Goal: Information Seeking & Learning: Find specific fact

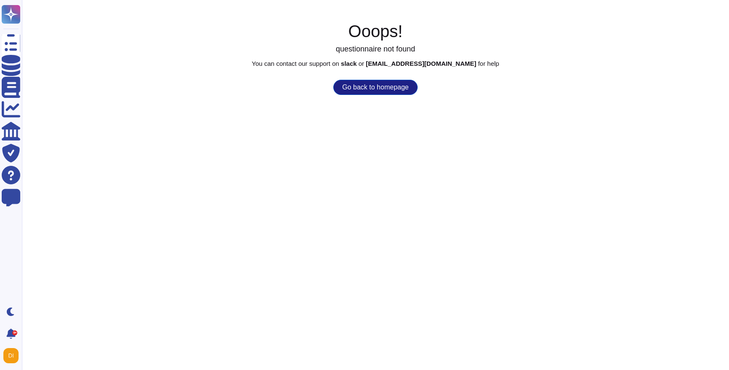
click at [377, 92] on button "Go back to homepage" at bounding box center [375, 87] width 84 height 15
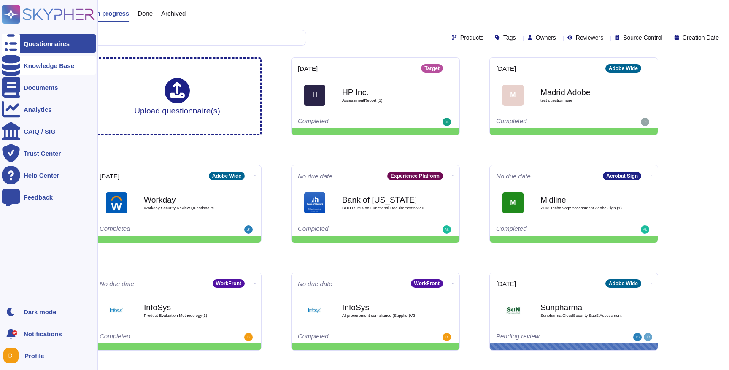
click at [18, 66] on div at bounding box center [11, 65] width 19 height 19
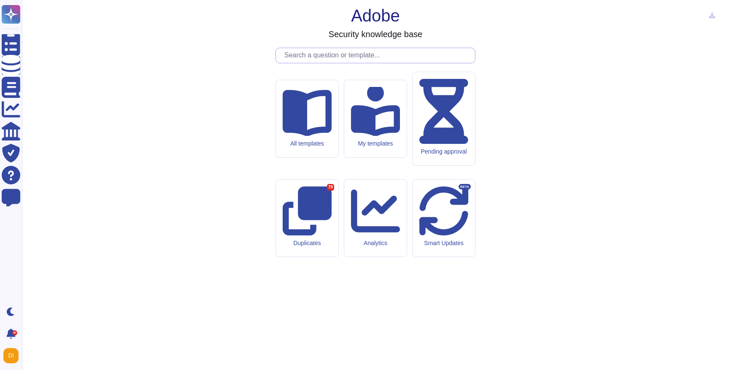
click at [309, 63] on input "text" at bounding box center [377, 55] width 195 height 15
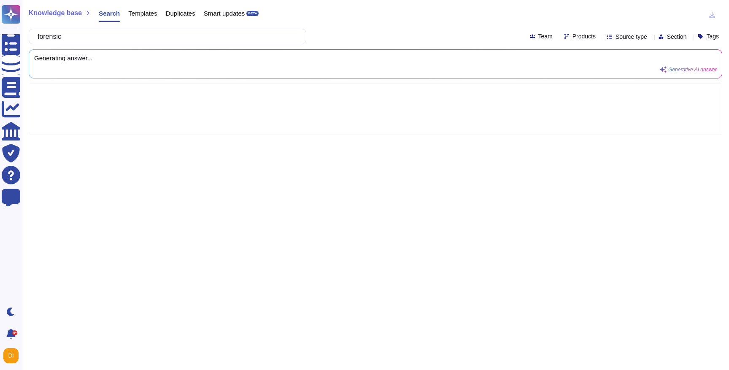
type input "forensic"
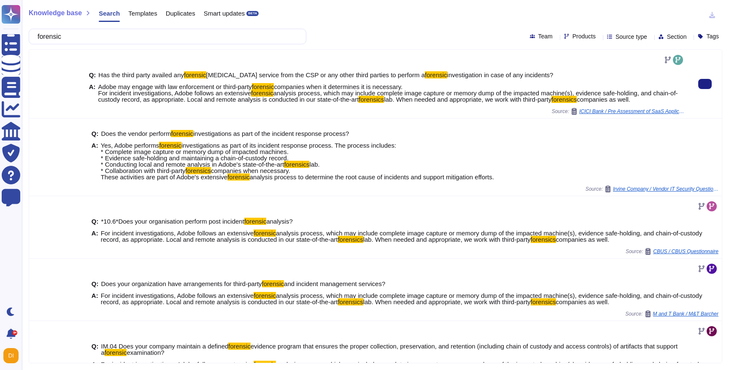
click at [403, 87] on span "companies when it determines it is necessary. For incident investigations, Adob…" at bounding box center [250, 89] width 305 height 13
click at [144, 89] on span "companies when it determines it is necessary. For incident investigations, Adob…" at bounding box center [250, 89] width 305 height 13
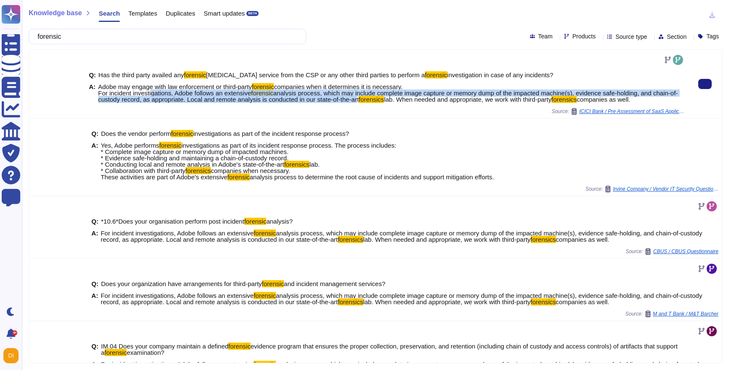
drag, startPoint x: 153, startPoint y: 89, endPoint x: 393, endPoint y: 99, distance: 240.2
click at [393, 99] on span "Adobe may engage with law enforcement or third-party forensic companies when it…" at bounding box center [391, 93] width 586 height 19
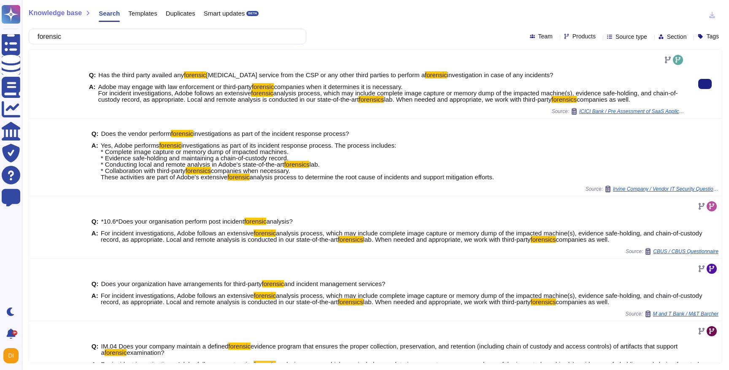
click at [502, 96] on span "lab. When needed and appropriate, we work with third-party" at bounding box center [467, 99] width 167 height 7
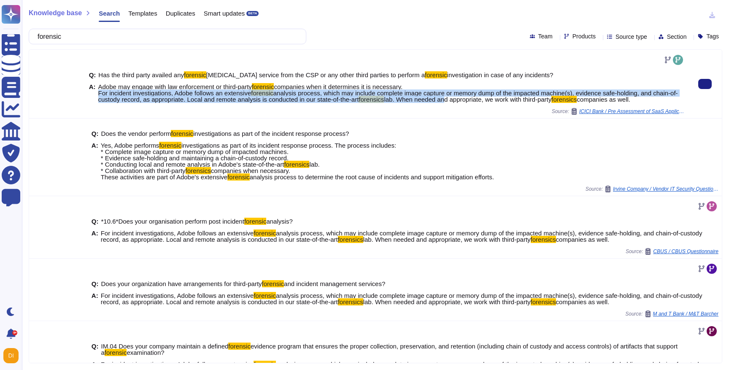
drag, startPoint x: 510, startPoint y: 86, endPoint x: 482, endPoint y: 97, distance: 29.5
click at [482, 97] on span "Adobe may engage with law enforcement or third-party forensic companies when it…" at bounding box center [391, 93] width 586 height 19
click at [482, 97] on span "lab. When needed and appropriate, we work with third-party" at bounding box center [467, 99] width 167 height 7
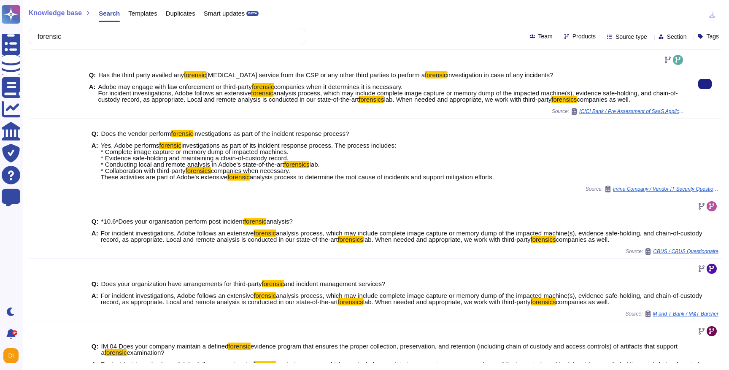
click at [570, 103] on div "Q: Has the third party availed any forensic retainer service from the CSP or an…" at bounding box center [387, 87] width 596 height 41
click at [577, 97] on mark "forensics" at bounding box center [563, 99] width 25 height 7
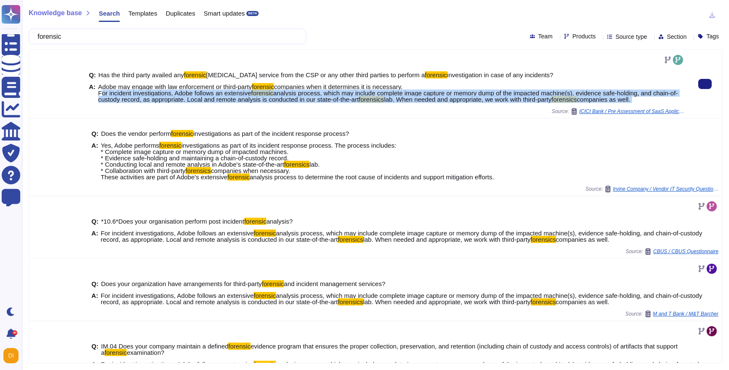
click at [577, 97] on mark "forensics" at bounding box center [563, 99] width 25 height 7
click at [471, 112] on div "Source: ICICI Bank / Pre Assessment of SaaS Applications Check List" at bounding box center [387, 111] width 596 height 7
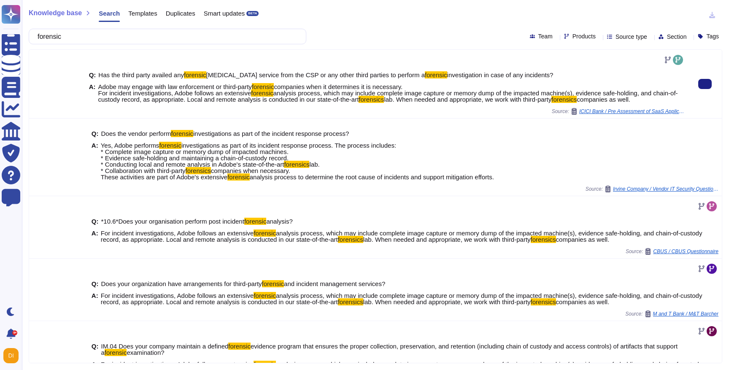
click at [451, 113] on div "Source: ICICI Bank / Pre Assessment of SaaS Applications Check List" at bounding box center [387, 111] width 596 height 7
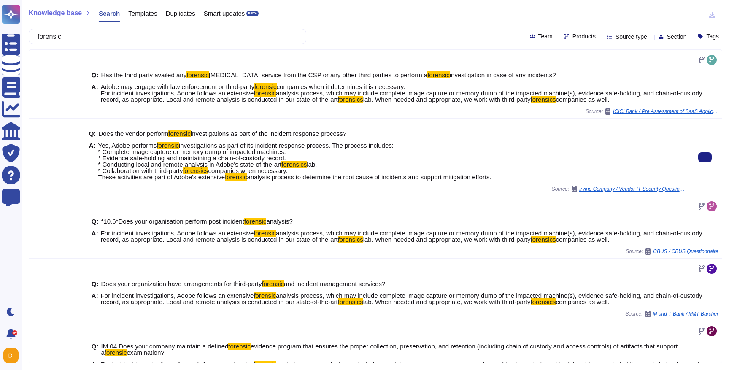
click at [227, 152] on span "investigations as part of its incident response process. The process includes: …" at bounding box center [245, 155] width 295 height 26
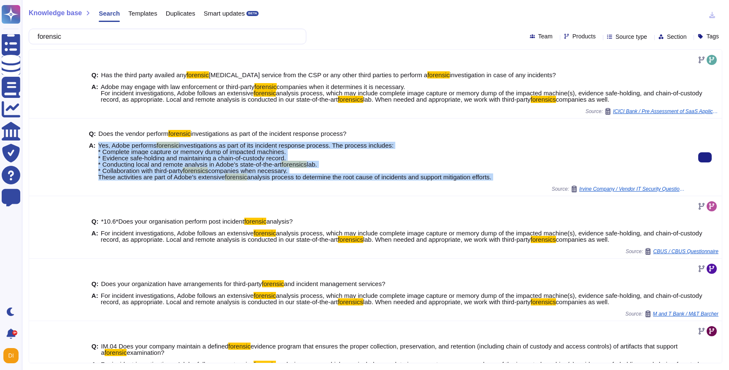
drag, startPoint x: 229, startPoint y: 139, endPoint x: 292, endPoint y: 187, distance: 80.1
click at [292, 187] on div "Q: Does the vendor perform forensic investigations as part of the incident resp…" at bounding box center [387, 157] width 596 height 70
click at [292, 187] on div "Source: Irvine Company / Vendor IT Security Questionnaire Sheets Adobe Firefly …" at bounding box center [387, 189] width 596 height 7
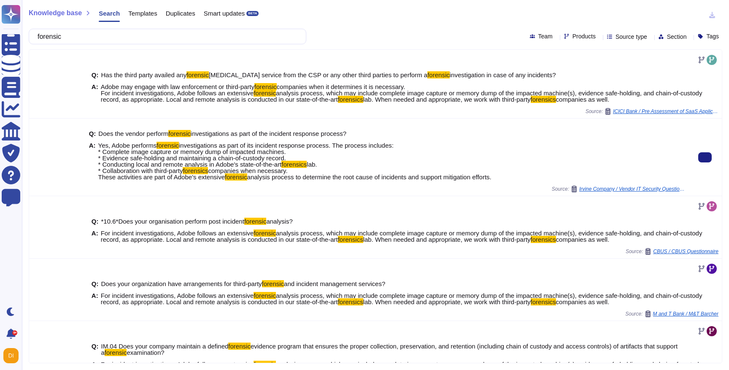
click at [421, 180] on span "analysis process to determine the root cause of incidents and support mitigatio…" at bounding box center [369, 176] width 244 height 7
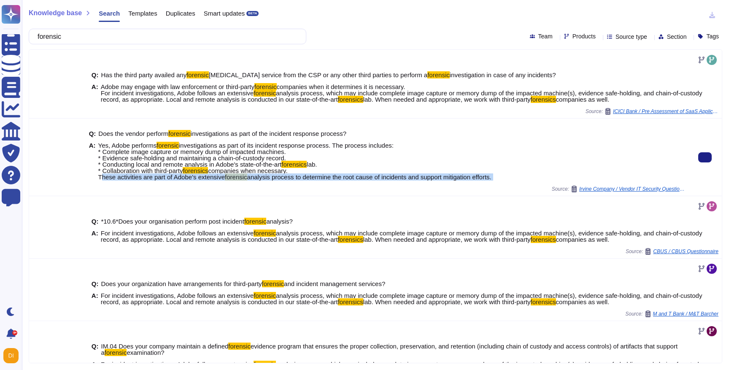
click at [421, 180] on span "analysis process to determine the root cause of incidents and support mitigatio…" at bounding box center [369, 176] width 244 height 7
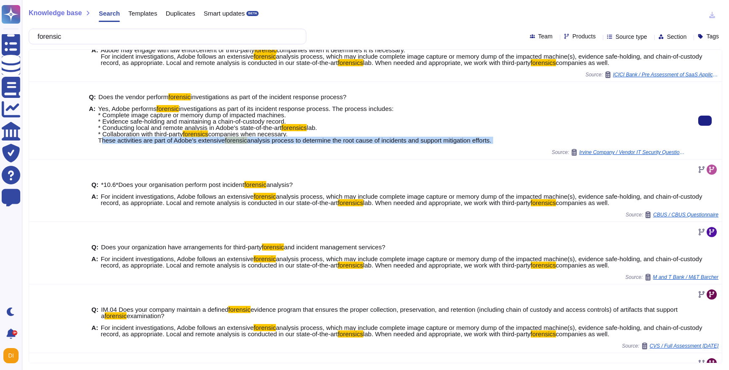
scroll to position [38, 0]
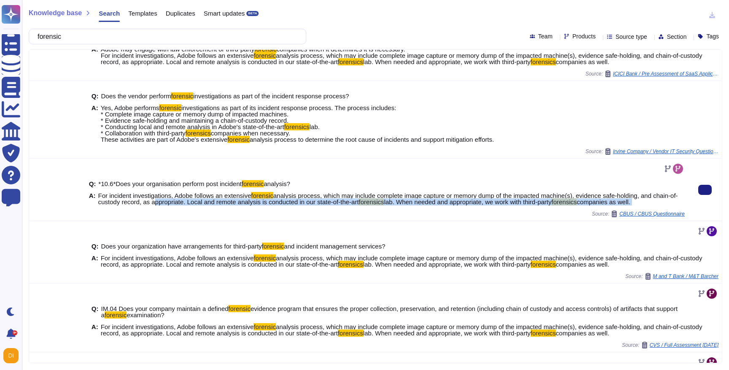
drag, startPoint x: 181, startPoint y: 198, endPoint x: 291, endPoint y: 213, distance: 111.6
click at [291, 213] on div "Q: *10.6*Does your organisation perform post incident forensic analysis? A: For…" at bounding box center [387, 189] width 596 height 55
click at [291, 213] on div "Source: CBUS / CBUS Questionnaire" at bounding box center [387, 213] width 596 height 7
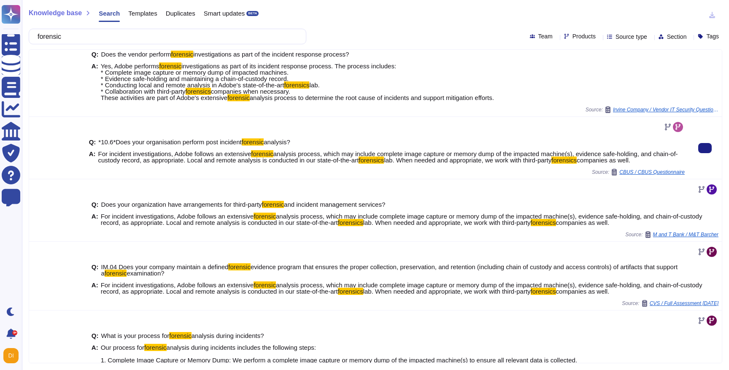
scroll to position [77, 0]
